Goal: Use online tool/utility

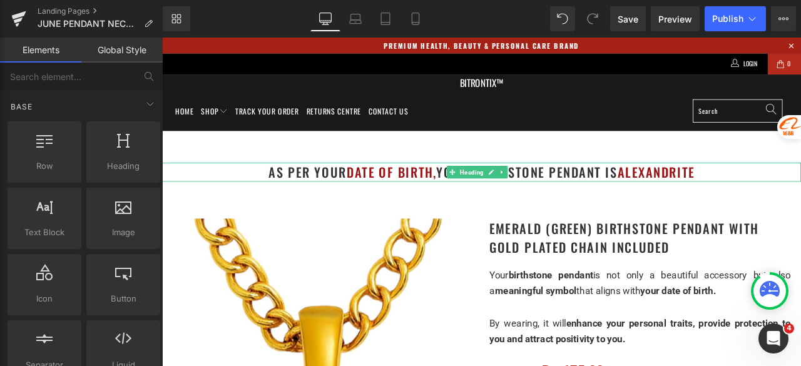
drag, startPoint x: 806, startPoint y: 196, endPoint x: 646, endPoint y: 269, distance: 175.8
click at [800, 196] on h1 "as per your date of birth, your birthstone pendant is [PERSON_NAME]" at bounding box center [540, 197] width 757 height 23
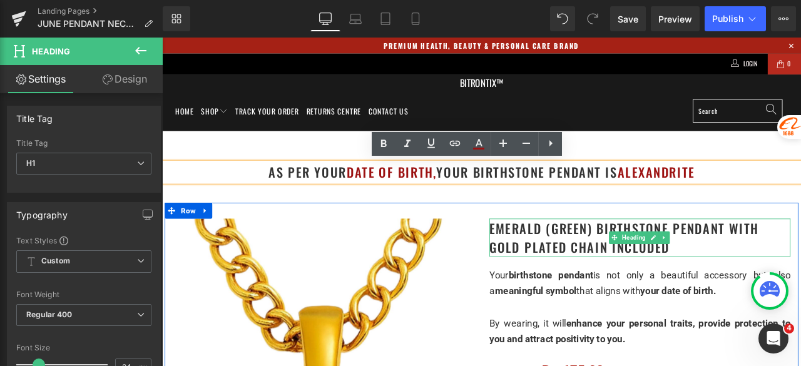
click at [779, 270] on h1 "Emerald (Green) Birthstone Pendant with gold plated chain included" at bounding box center [728, 274] width 357 height 45
click at [664, 268] on h1 "Emerald (Green) Birthstone Pendant with gold plated chain included" at bounding box center [728, 274] width 357 height 45
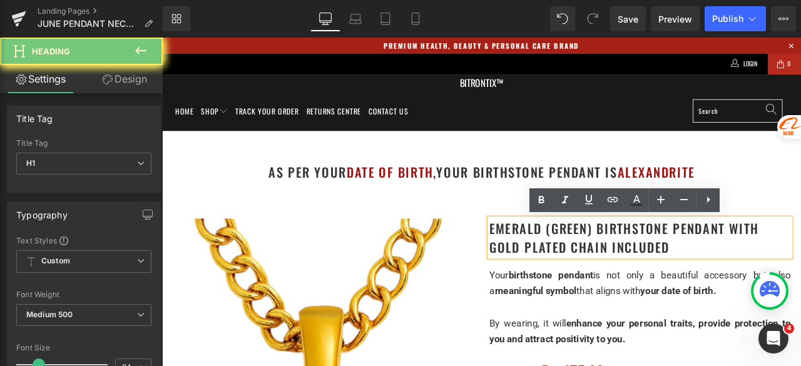
drag, startPoint x: 579, startPoint y: 265, endPoint x: 544, endPoint y: 263, distance: 35.1
click at [550, 263] on h1 "Emerald (Green) Birthstone Pendant with gold plated chain included" at bounding box center [728, 274] width 357 height 45
paste div
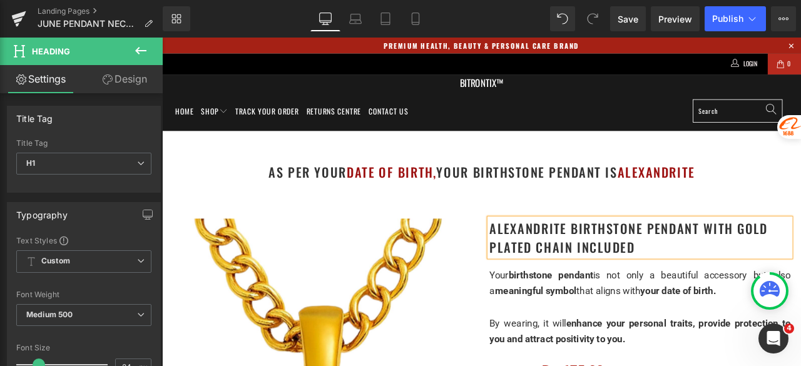
scroll to position [375, 0]
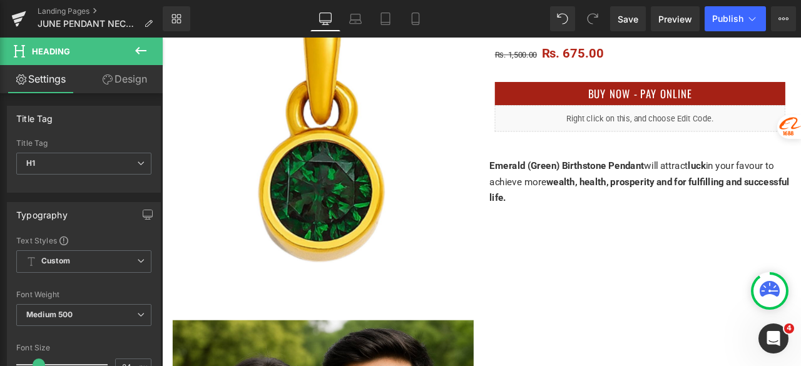
drag, startPoint x: 627, startPoint y: 191, endPoint x: 545, endPoint y: 191, distance: 81.9
click at [550, 191] on div "Emerald (Green) Birthstone Pendant will attract luck in your favour to achieve …" at bounding box center [728, 208] width 357 height 57
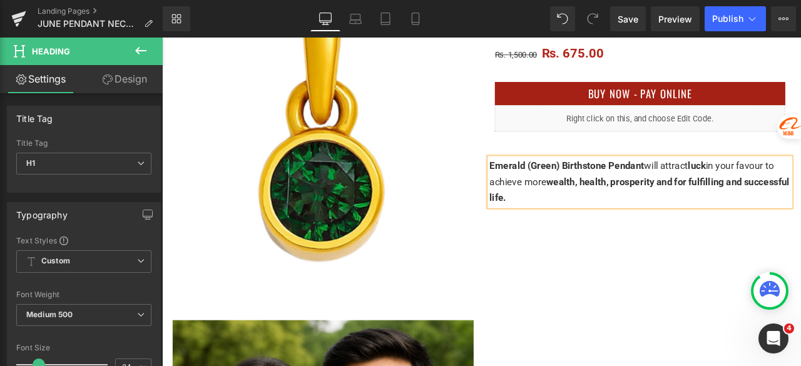
click at [633, 191] on span "Emerald (Green) Birthstone Pendant" at bounding box center [641, 189] width 183 height 13
click at [627, 191] on span "Emerald (Green) Birthstone Pendant" at bounding box center [641, 189] width 183 height 13
drag, startPoint x: 628, startPoint y: 191, endPoint x: 547, endPoint y: 189, distance: 81.4
click at [550, 189] on span "Emerald (Green) Birthstone Pendant" at bounding box center [641, 189] width 183 height 13
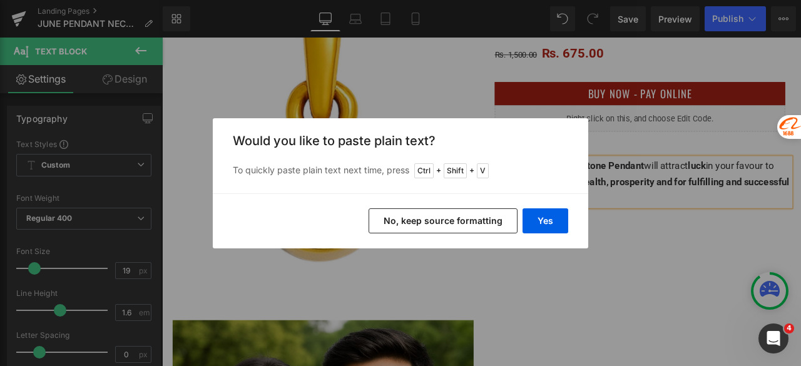
click at [548, 216] on button "Yes" at bounding box center [545, 220] width 46 height 25
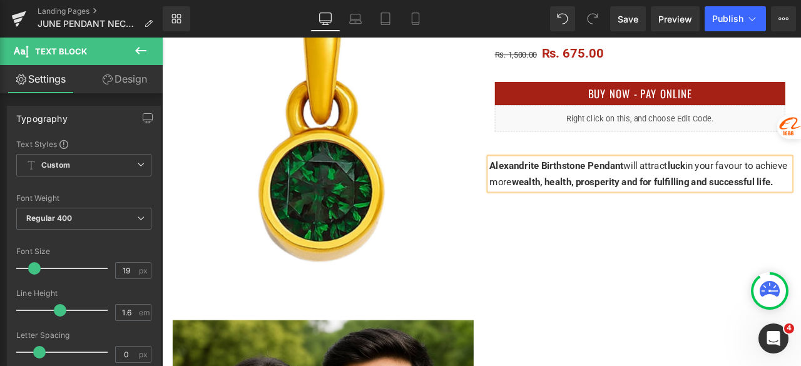
scroll to position [1001, 0]
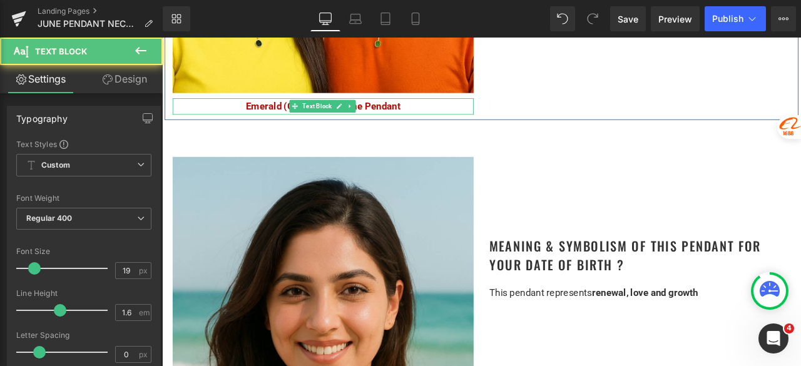
click at [328, 116] on div "Emerald (Green) Birthstone Pendant Text Block" at bounding box center [353, 118] width 357 height 19
click at [340, 117] on span "Emerald (Green) Birthstone Pendant" at bounding box center [352, 118] width 183 height 13
click at [284, 116] on span "Emerald (Green) Birthstone Pendant" at bounding box center [352, 118] width 183 height 13
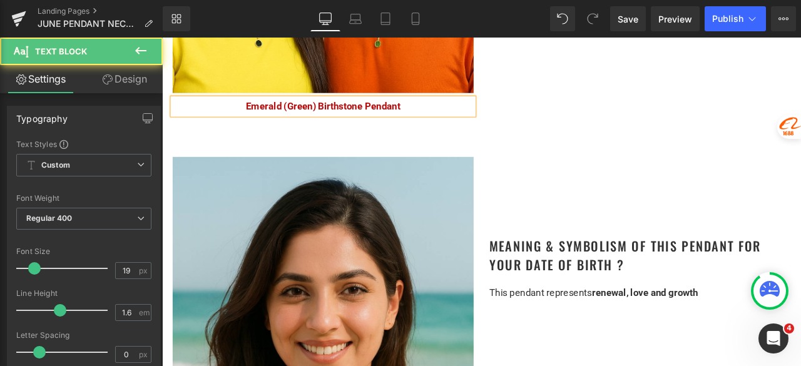
click at [337, 118] on span "Emerald (Green) Birthstone Pendant" at bounding box center [352, 118] width 183 height 13
drag, startPoint x: 340, startPoint y: 118, endPoint x: 258, endPoint y: 116, distance: 82.0
click at [261, 116] on span "Emerald (Green) Birthstone Pendant" at bounding box center [352, 118] width 183 height 13
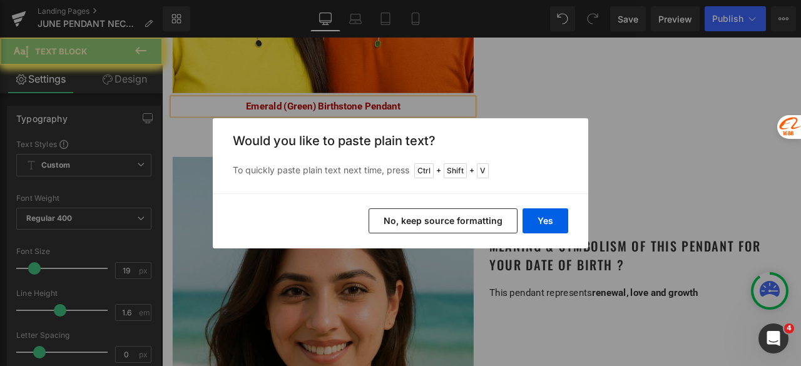
click at [543, 214] on button "Yes" at bounding box center [545, 220] width 46 height 25
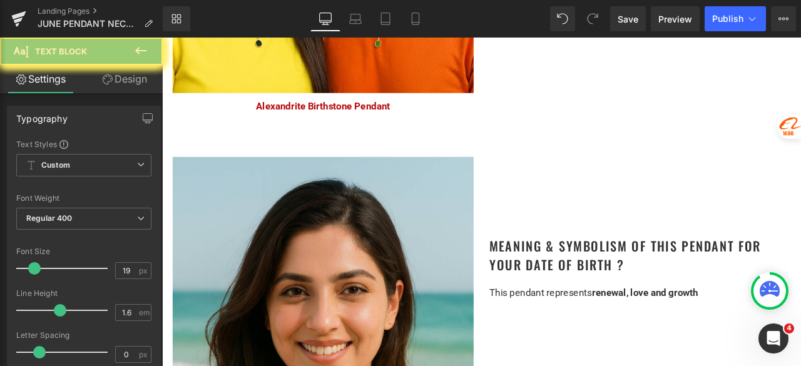
drag, startPoint x: 292, startPoint y: 220, endPoint x: 256, endPoint y: 221, distance: 35.7
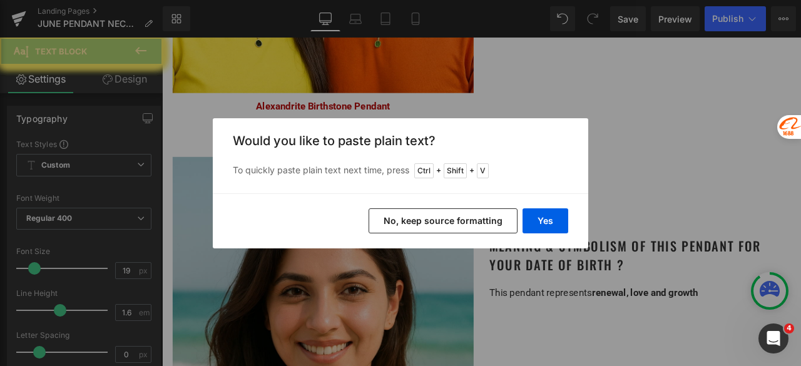
click at [543, 220] on button "Yes" at bounding box center [545, 220] width 46 height 25
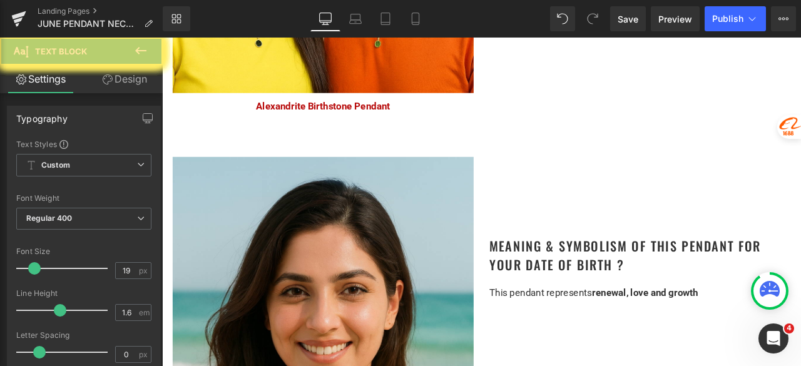
drag, startPoint x: 340, startPoint y: 151, endPoint x: 258, endPoint y: 153, distance: 82.0
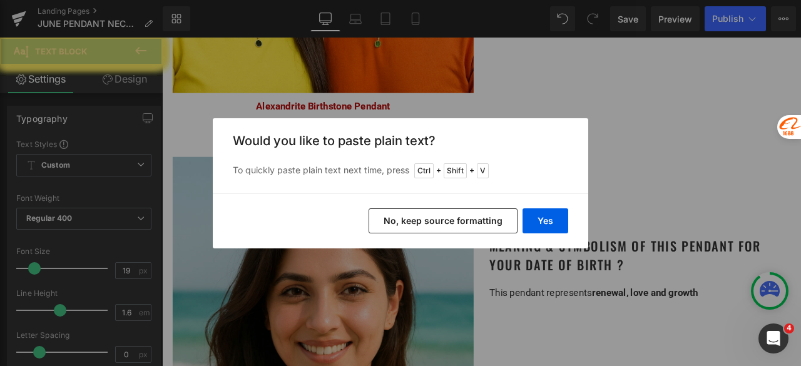
click at [553, 219] on button "Yes" at bounding box center [545, 220] width 46 height 25
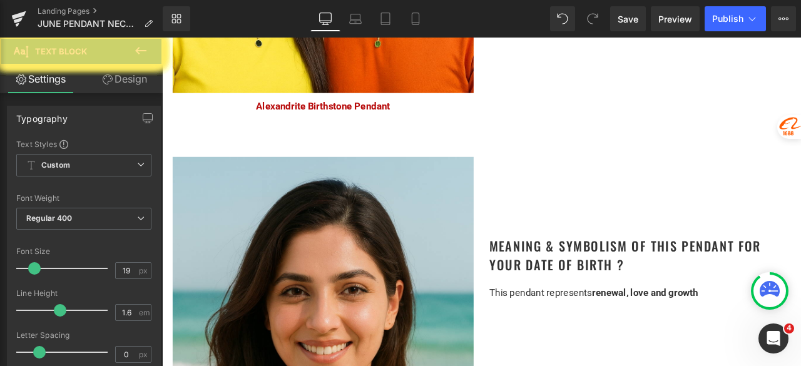
drag, startPoint x: 338, startPoint y: 322, endPoint x: 260, endPoint y: 316, distance: 79.0
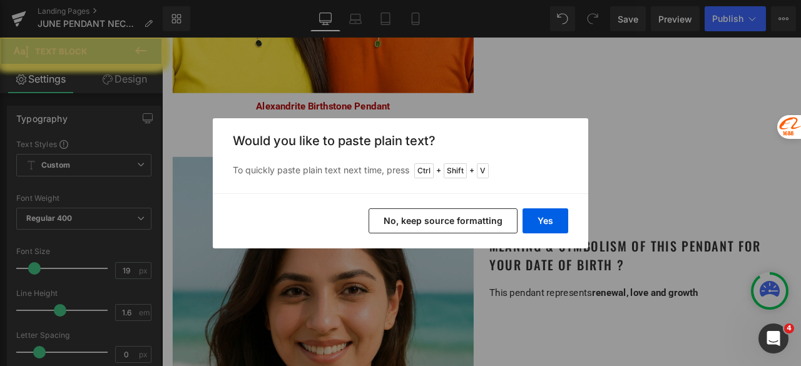
click at [540, 221] on button "Yes" at bounding box center [545, 220] width 46 height 25
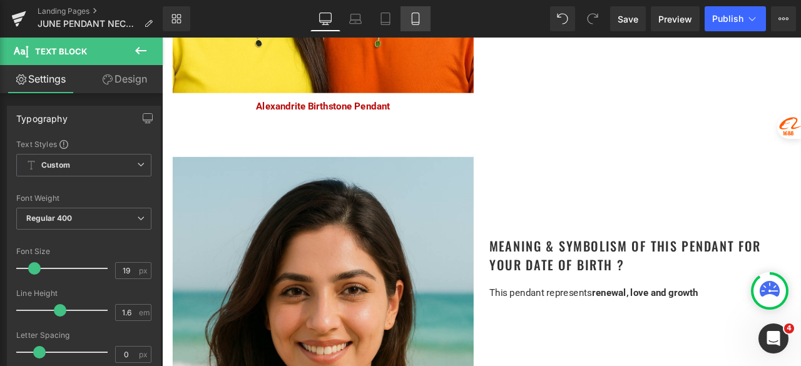
click at [413, 19] on icon at bounding box center [415, 19] width 13 height 13
click at [414, 23] on icon at bounding box center [415, 19] width 13 height 13
click at [327, 19] on icon at bounding box center [325, 19] width 13 height 13
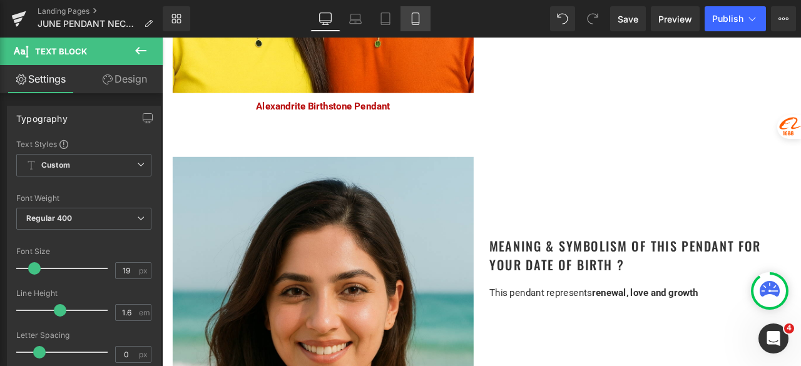
click at [415, 23] on icon at bounding box center [415, 19] width 13 height 13
click at [416, 17] on icon at bounding box center [415, 19] width 13 height 13
click at [726, 17] on span "Publish" at bounding box center [727, 19] width 31 height 10
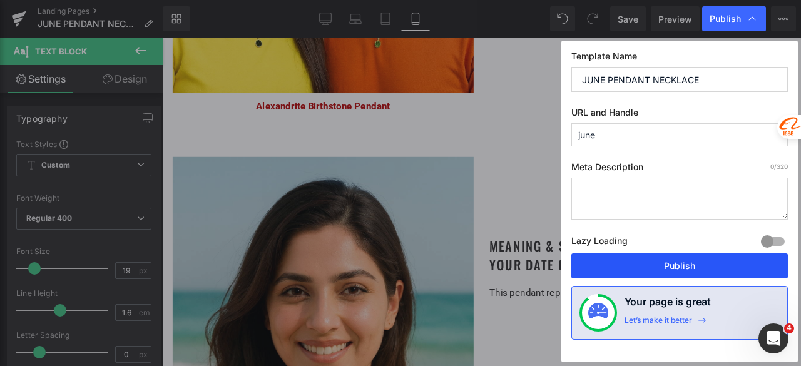
click at [681, 262] on button "Publish" at bounding box center [679, 265] width 216 height 25
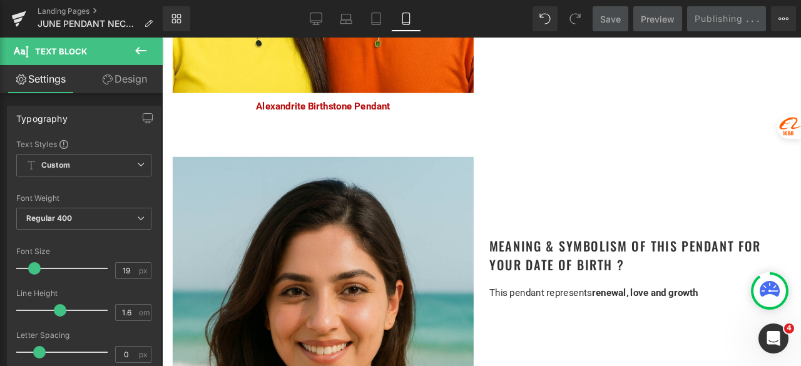
scroll to position [125, 0]
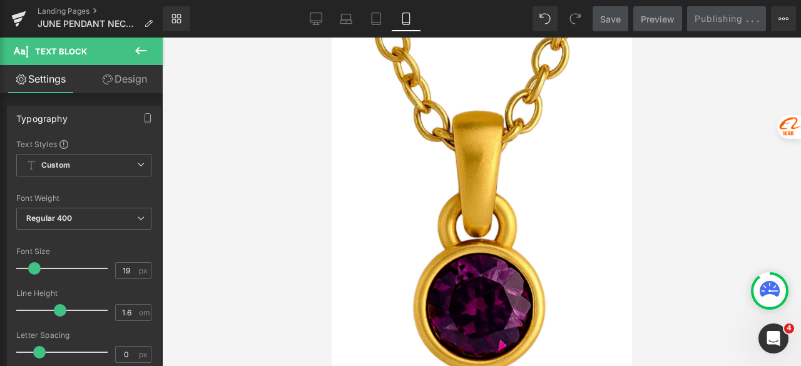
type input "100"
